Goal: Navigation & Orientation: Find specific page/section

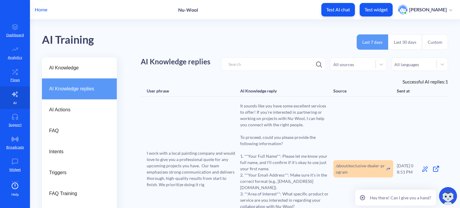
click at [18, 96] on link "AI" at bounding box center [15, 98] width 30 height 22
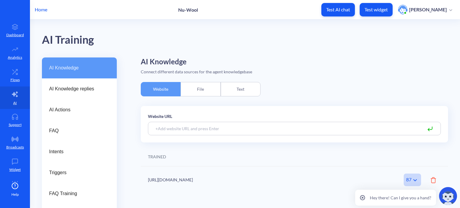
click at [71, 72] on div "AI Knowledge" at bounding box center [79, 68] width 75 height 21
click at [25, 32] on link "Dashboard" at bounding box center [15, 30] width 30 height 22
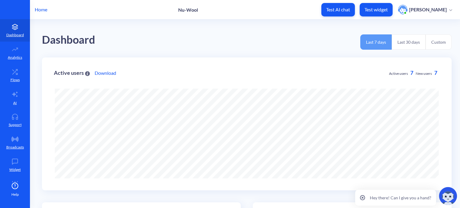
scroll to position [208, 460]
click at [363, 199] on icon at bounding box center [362, 197] width 1 height 1
